Goal: Transaction & Acquisition: Purchase product/service

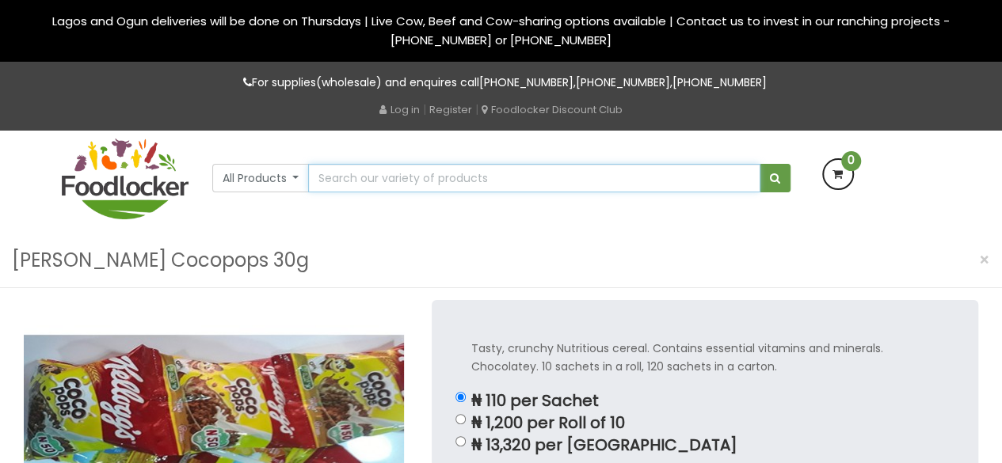
click at [391, 183] on input "text" at bounding box center [533, 178] width 451 height 29
type input "golden morn"
click at [760, 164] on button "submit" at bounding box center [775, 178] width 31 height 29
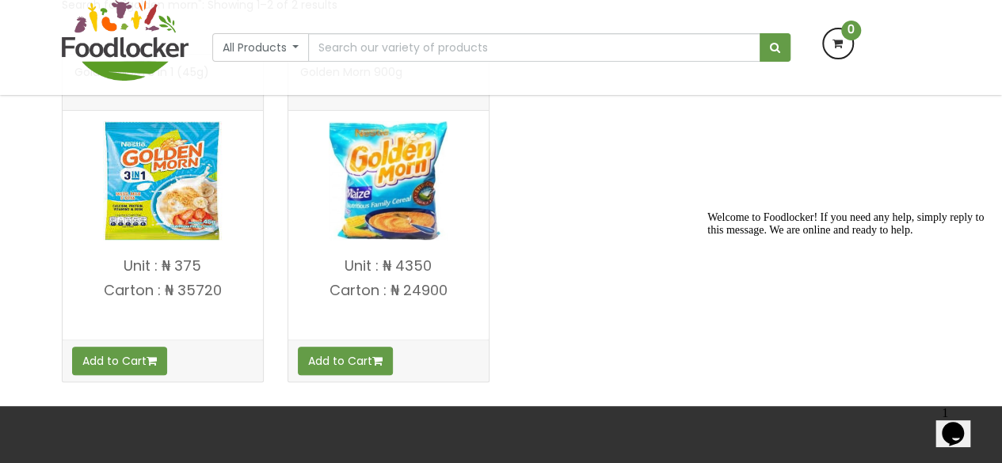
click at [152, 234] on img at bounding box center [162, 180] width 119 height 119
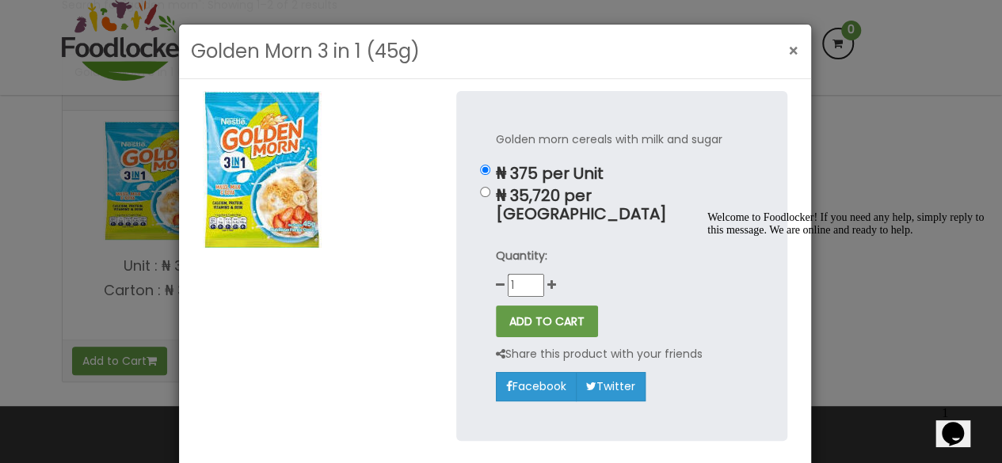
click at [788, 55] on span "×" at bounding box center [793, 51] width 11 height 23
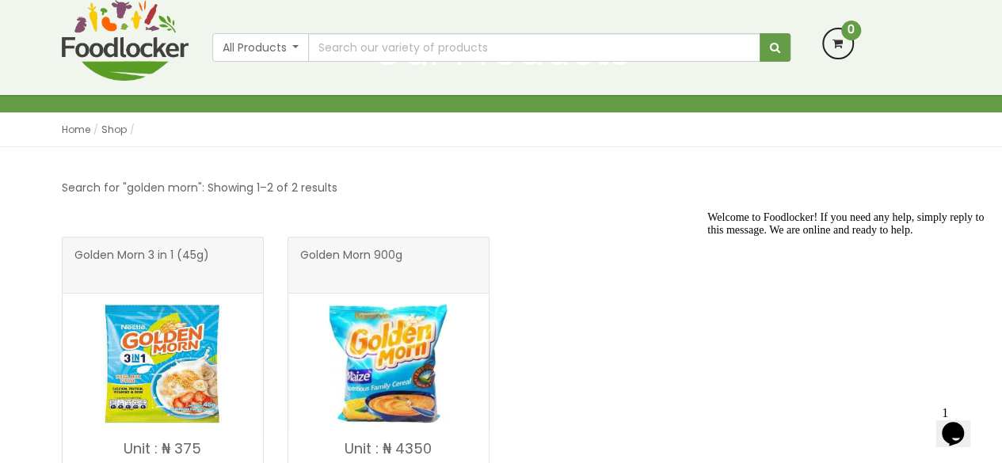
scroll to position [137, 0]
